Goal: Task Accomplishment & Management: Complete application form

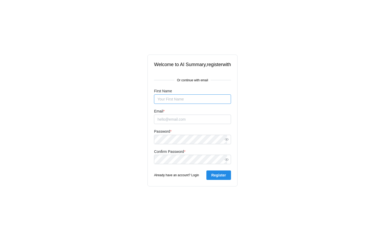
click at [188, 100] on input "First Name" at bounding box center [192, 98] width 77 height 9
click at [177, 120] on input "Email *" at bounding box center [192, 118] width 77 height 9
type input "[EMAIL_ADDRESS][DOMAIN_NAME]"
click at [169, 100] on input "First Name" at bounding box center [192, 98] width 77 height 9
type input "[PERSON_NAME]"
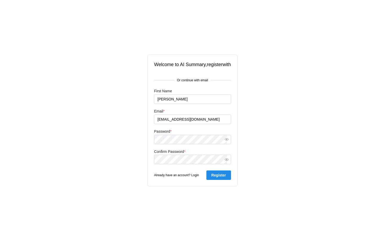
click at [220, 175] on span "Register" at bounding box center [218, 174] width 15 height 9
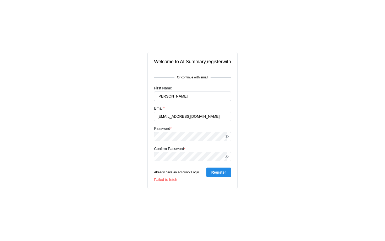
click at [221, 173] on span "Register" at bounding box center [218, 172] width 15 height 9
click at [229, 137] on icon "button" at bounding box center [227, 136] width 4 height 4
click at [229, 156] on icon "button" at bounding box center [227, 157] width 4 height 4
click at [169, 180] on div "Failed to fetch" at bounding box center [192, 180] width 77 height 6
click at [193, 172] on button "Already have an account? Login" at bounding box center [176, 172] width 45 height 5
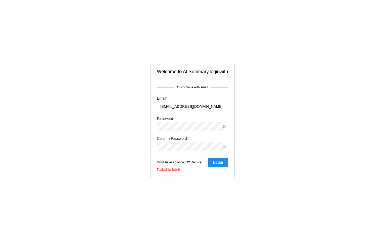
click at [221, 163] on span "Login" at bounding box center [218, 162] width 10 height 9
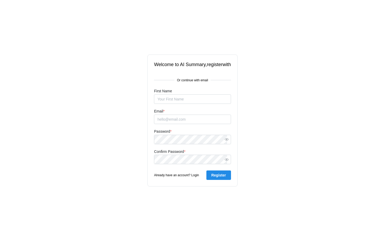
click at [184, 119] on input "Email *" at bounding box center [192, 118] width 77 height 9
type input "[EMAIL_ADDRESS][DOMAIN_NAME]"
click at [184, 100] on input "First Name" at bounding box center [192, 98] width 77 height 9
type input "[PERSON_NAME]"
click at [220, 177] on span "Register" at bounding box center [218, 174] width 15 height 9
